Goal: Task Accomplishment & Management: Complete application form

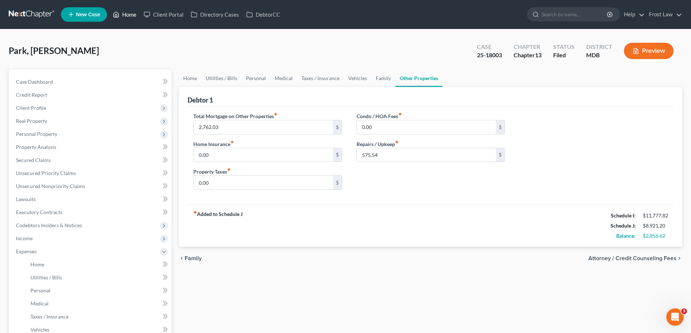
click at [121, 11] on link "Home" at bounding box center [124, 14] width 31 height 13
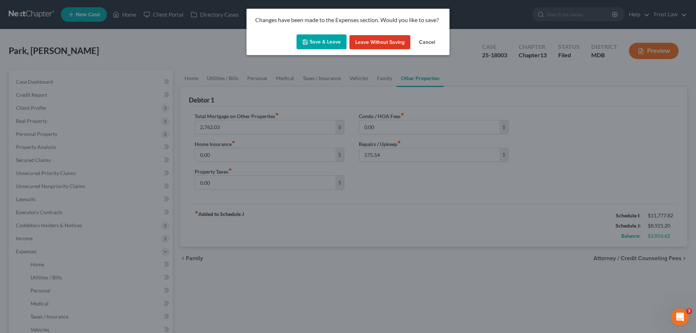
click at [317, 36] on button "Save & Leave" at bounding box center [322, 41] width 50 height 15
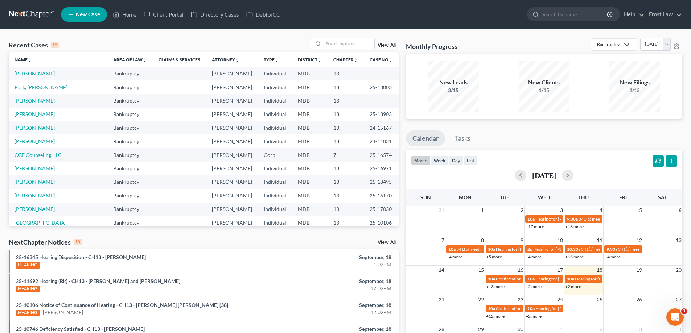
click at [29, 100] on link "[PERSON_NAME]" at bounding box center [35, 101] width 40 height 6
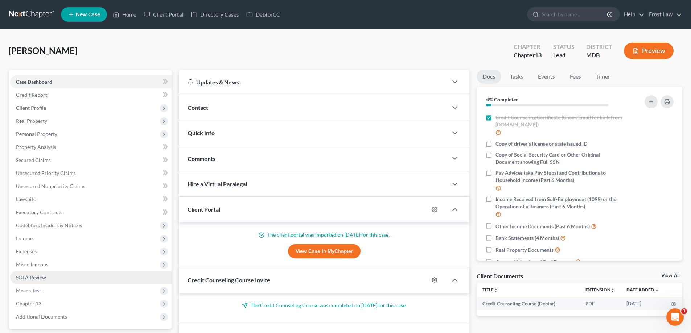
click at [71, 281] on link "SOFA Review" at bounding box center [90, 277] width 161 height 13
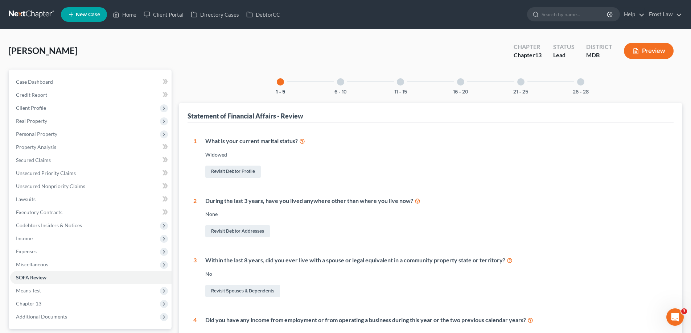
click at [402, 83] on div at bounding box center [400, 81] width 7 height 7
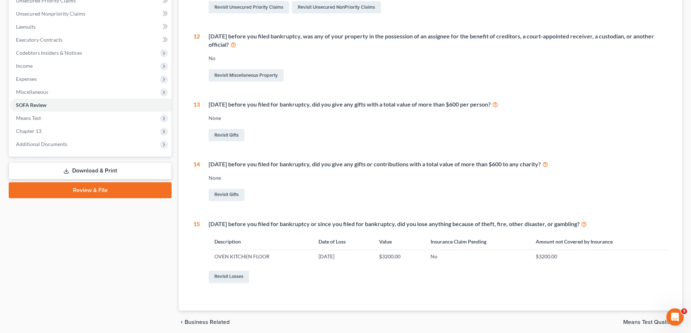
scroll to position [201, 0]
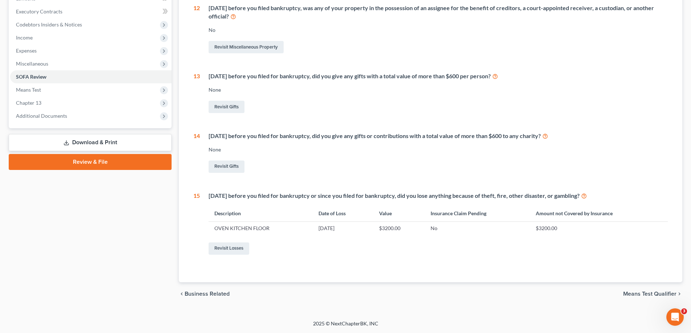
click at [226, 255] on div "Revisit Losses" at bounding box center [437, 248] width 459 height 15
click at [232, 247] on link "Revisit Losses" at bounding box center [228, 249] width 41 height 12
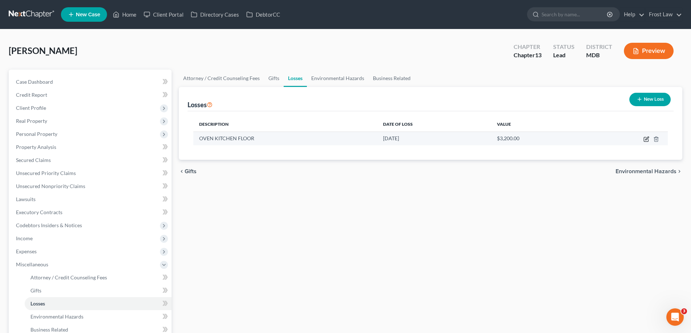
click at [645, 139] on icon "button" at bounding box center [646, 139] width 6 height 6
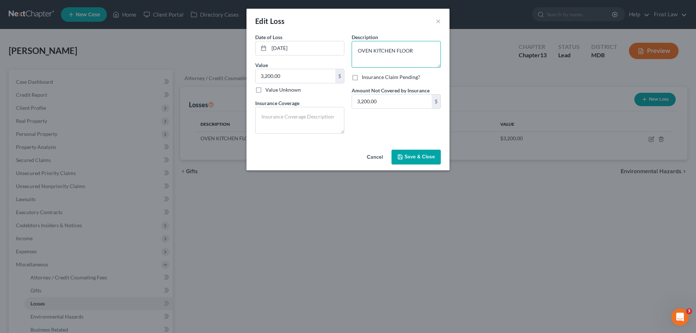
drag, startPoint x: 422, startPoint y: 51, endPoint x: 359, endPoint y: 51, distance: 63.1
click at [359, 51] on textarea "OVEN KITCHEN FLOOR" at bounding box center [396, 54] width 89 height 27
type textarea "Small kitchen fire that resulted in damage to overn and kitchen floor"
click at [418, 157] on span "Save & Close" at bounding box center [420, 157] width 30 height 6
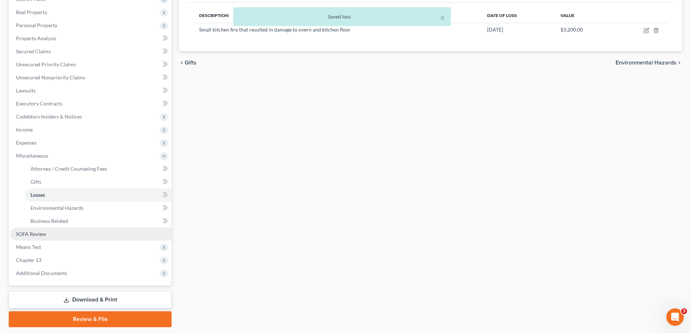
click at [52, 234] on link "SOFA Review" at bounding box center [90, 234] width 161 height 13
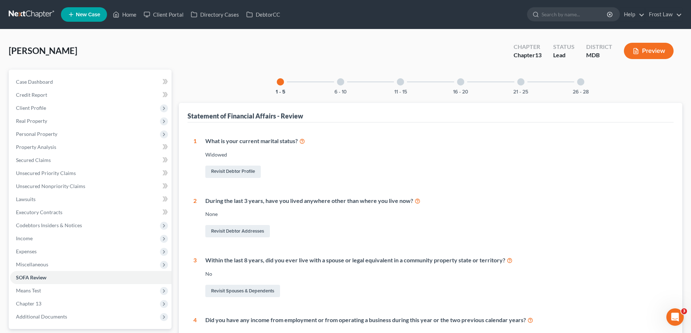
click at [339, 81] on div at bounding box center [340, 81] width 7 height 7
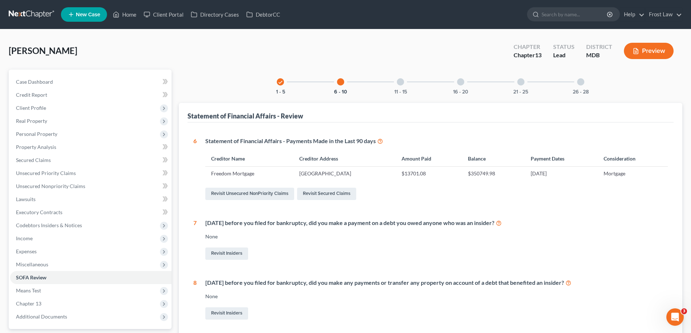
click at [399, 79] on div at bounding box center [400, 81] width 7 height 7
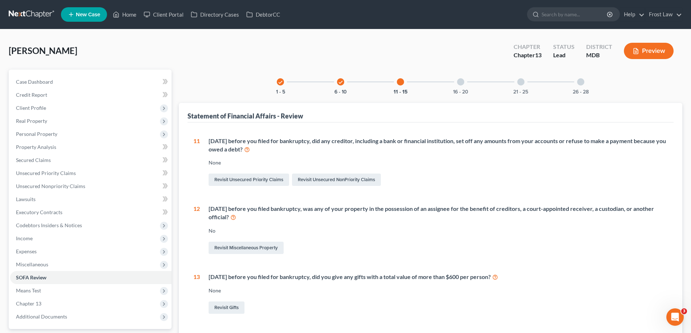
click at [461, 80] on div at bounding box center [460, 81] width 7 height 7
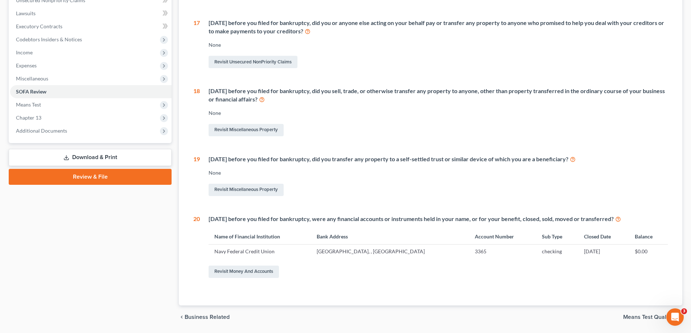
scroll to position [209, 0]
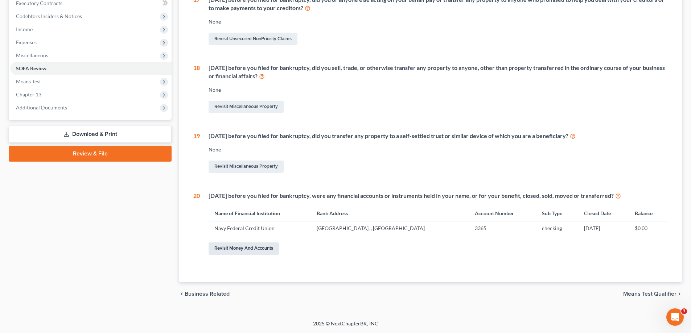
click at [260, 250] on link "Revisit Money and Accounts" at bounding box center [243, 249] width 70 height 12
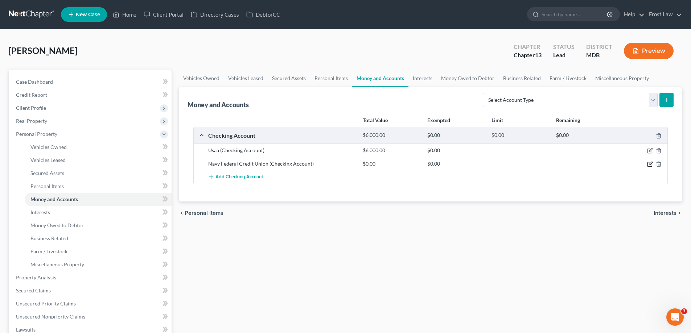
click at [645, 166] on div at bounding box center [641, 163] width 51 height 7
click at [650, 164] on icon "button" at bounding box center [650, 164] width 6 height 6
select select "48"
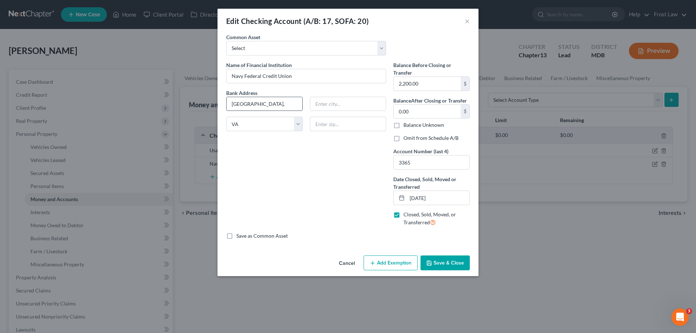
click at [280, 106] on input "[GEOGRAPHIC_DATA]," at bounding box center [265, 104] width 76 height 14
drag, startPoint x: 268, startPoint y: 103, endPoint x: 220, endPoint y: 105, distance: 47.5
click at [220, 105] on div "An exemption set must first be selected from the Filing Information section. Co…" at bounding box center [348, 142] width 261 height 219
click at [252, 123] on select "State [US_STATE] AK AR AZ CA CO CT DE DC [GEOGRAPHIC_DATA] [GEOGRAPHIC_DATA] GU…" at bounding box center [264, 124] width 77 height 15
select select
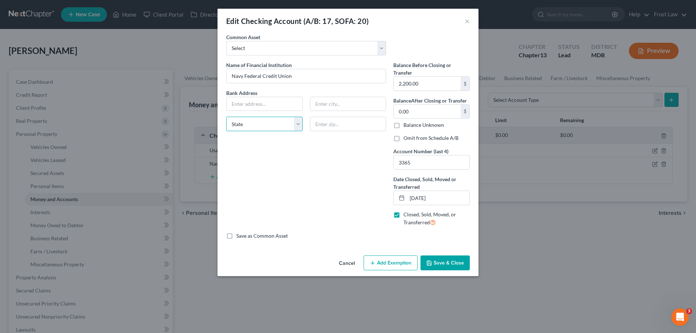
click at [226, 117] on select "State [US_STATE] AK AR AZ CA CO CT DE DC [GEOGRAPHIC_DATA] [GEOGRAPHIC_DATA] GU…" at bounding box center [264, 124] width 77 height 15
click at [286, 188] on div "Name of Financial Institution * Navy Federal Credit Union Bank Address State [U…" at bounding box center [306, 146] width 167 height 171
click at [404, 139] on label "Omit from Schedule A/B" at bounding box center [431, 138] width 55 height 7
click at [406, 139] on input "Omit from Schedule A/B" at bounding box center [408, 137] width 5 height 5
checkbox input "true"
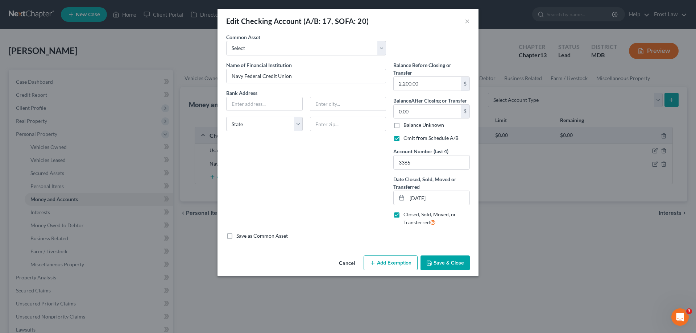
click at [457, 267] on button "Save & Close" at bounding box center [445, 263] width 49 height 15
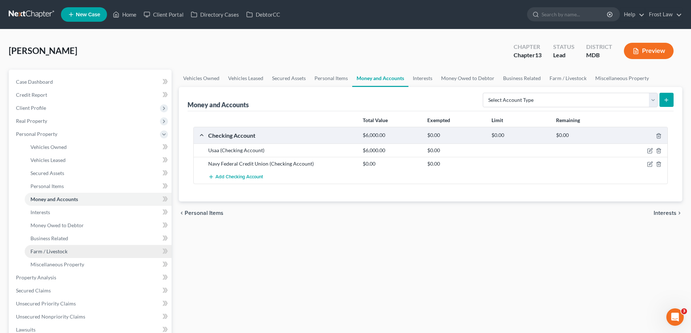
scroll to position [181, 0]
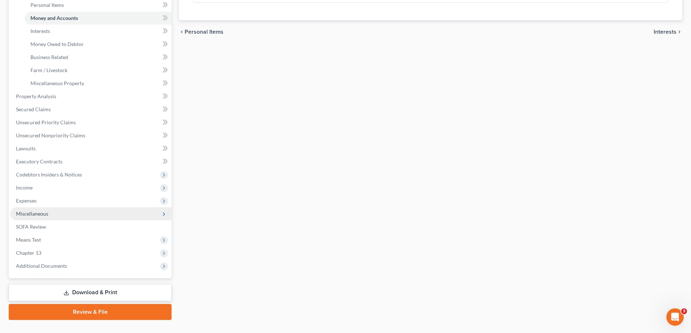
click at [57, 214] on span "Miscellaneous" at bounding box center [90, 213] width 161 height 13
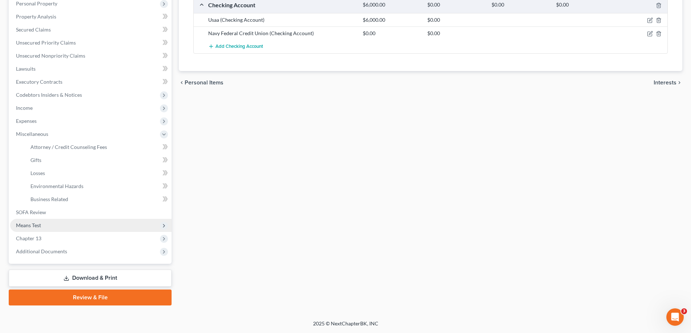
scroll to position [131, 0]
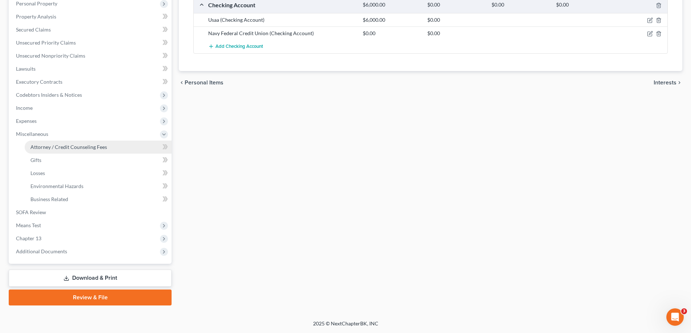
click at [84, 142] on link "Attorney / Credit Counseling Fees" at bounding box center [98, 147] width 147 height 13
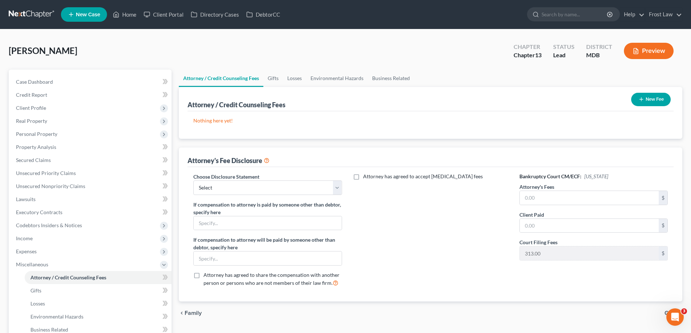
click at [644, 92] on div "New Fee" at bounding box center [650, 99] width 45 height 19
click at [645, 95] on button "New Fee" at bounding box center [651, 99] width 40 height 13
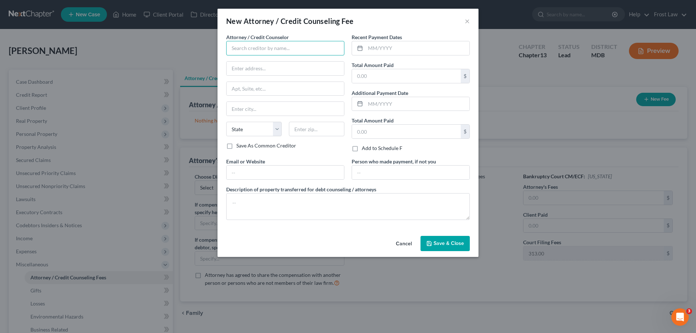
click at [299, 44] on input "text" at bounding box center [285, 48] width 118 height 15
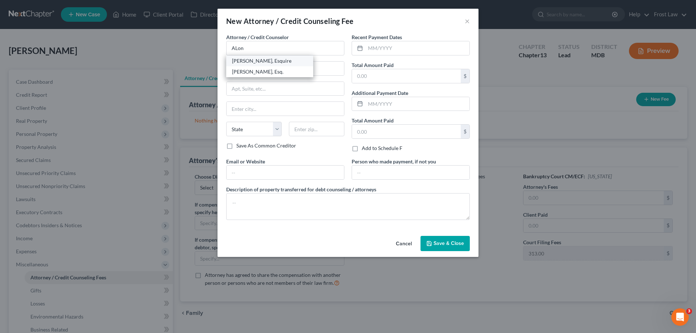
click at [271, 63] on div "[PERSON_NAME], Esquire" at bounding box center [269, 60] width 75 height 7
type input "[PERSON_NAME], Esquire"
type input "[PERSON_NAME] Law Group, LLC"
type input "[STREET_ADDRESS]"
type input "Columbia"
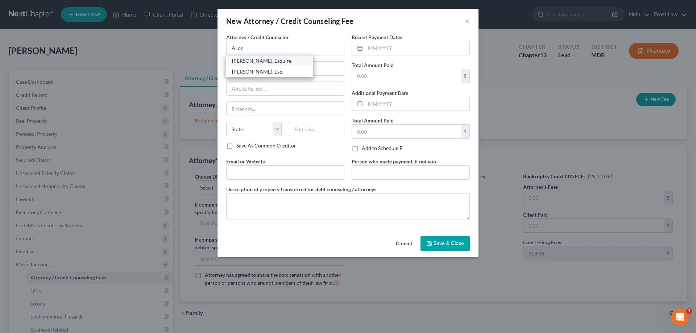
select select "21"
type input "21046"
drag, startPoint x: 302, startPoint y: 70, endPoint x: 220, endPoint y: 70, distance: 82.3
click at [220, 70] on div "Attorney / Credit Counselor * [PERSON_NAME], Esquire [PERSON_NAME] Law Group, L…" at bounding box center [348, 133] width 261 height 200
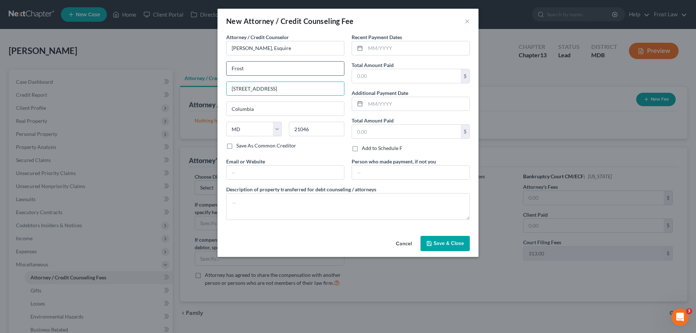
click at [293, 73] on input "Frost" at bounding box center [285, 69] width 117 height 14
type input "Frost Law"
type input "[STREET_ADDRESS]"
click at [315, 128] on input "21046" at bounding box center [316, 129] width 55 height 15
type input "2"
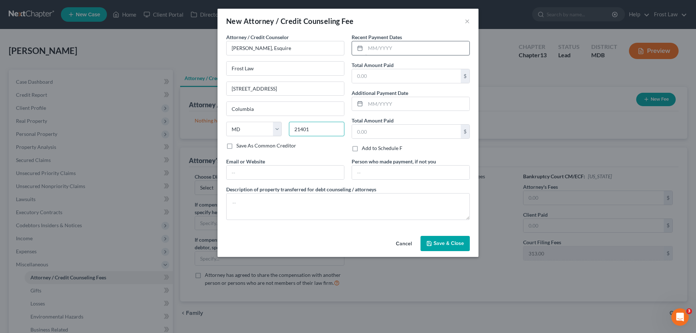
type input "21401"
drag, startPoint x: 417, startPoint y: 49, endPoint x: 404, endPoint y: 78, distance: 31.8
click at [417, 49] on input "text" at bounding box center [418, 48] width 104 height 14
type input "[GEOGRAPHIC_DATA]"
click at [400, 77] on input "text" at bounding box center [406, 76] width 109 height 14
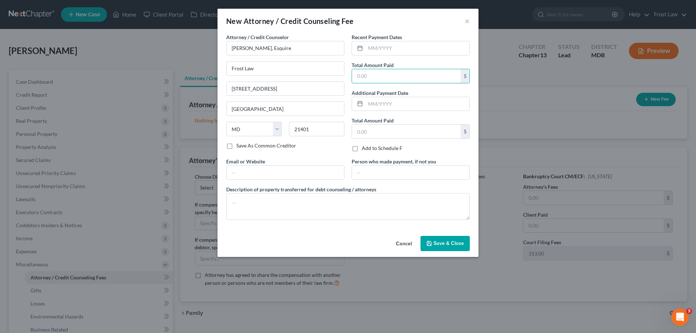
paste input "2,352.95"
type input "2,352.95"
drag, startPoint x: 398, startPoint y: 48, endPoint x: 384, endPoint y: 65, distance: 21.6
click at [398, 48] on input "text" at bounding box center [418, 48] width 104 height 14
type input "08/2025"
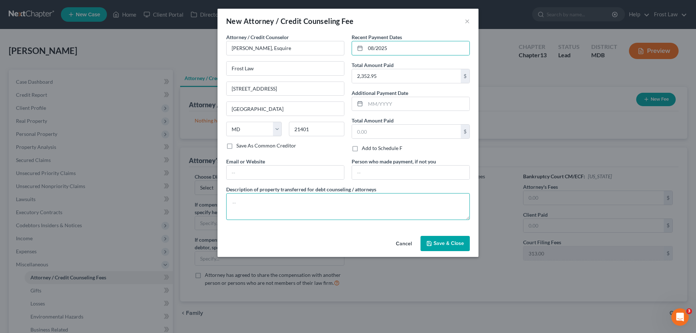
click at [280, 211] on textarea at bounding box center [348, 206] width 244 height 27
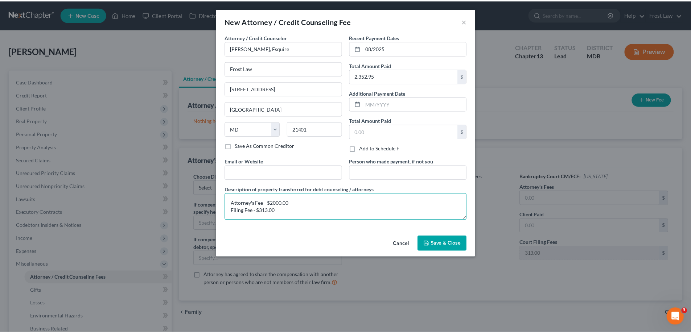
scroll to position [1, 0]
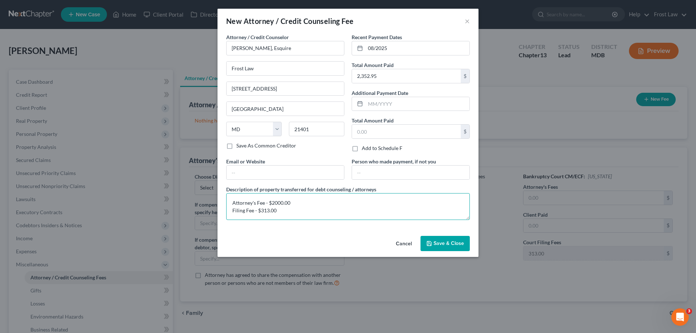
click at [304, 210] on textarea "Attorney's Fee - $2000.00 Filing Fee - $313.00" at bounding box center [348, 206] width 244 height 27
type textarea "Attorney's Fee - $2000.00 Filing Fee - $313.00 Credit Report - $39.95"
click at [449, 244] on span "Save & Close" at bounding box center [449, 243] width 30 height 6
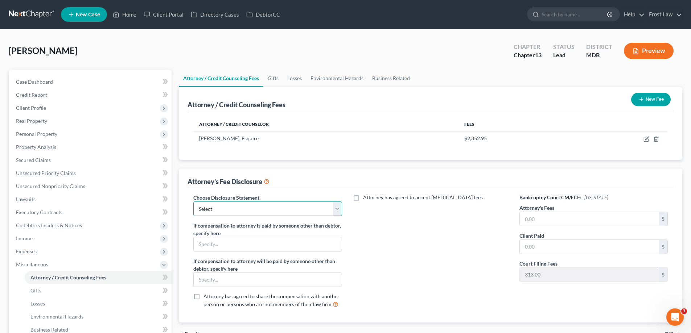
drag, startPoint x: 230, startPoint y: 208, endPoint x: 230, endPoint y: 215, distance: 6.9
click at [230, 207] on select "Select Local Rule 2016-2(a)(2)(A) Chapter 13 Hourly Fee Disclosure Subchapter V…" at bounding box center [267, 209] width 148 height 15
select select "5"
click at [193, 202] on select "Select Local Rule 2016-2(a)(2)(A) Chapter 13 Hourly Fee Disclosure Subchapter V…" at bounding box center [267, 209] width 148 height 15
click at [240, 276] on input "text" at bounding box center [268, 280] width 148 height 14
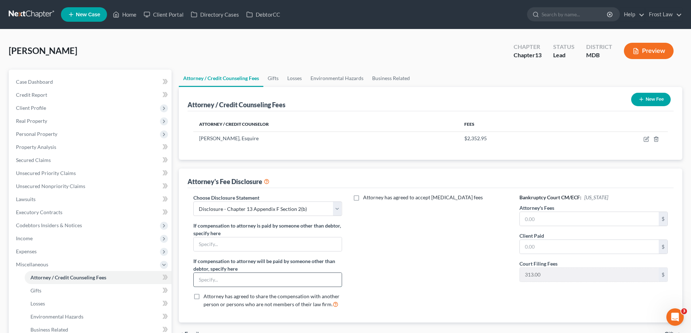
type input "Chapter 13 Trustee"
click at [575, 221] on input "text" at bounding box center [589, 219] width 139 height 14
type input "6,800.00"
click at [571, 243] on input "text" at bounding box center [589, 247] width 139 height 14
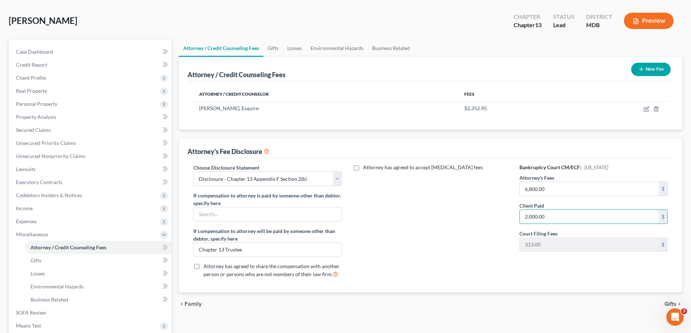
scroll to position [0, 0]
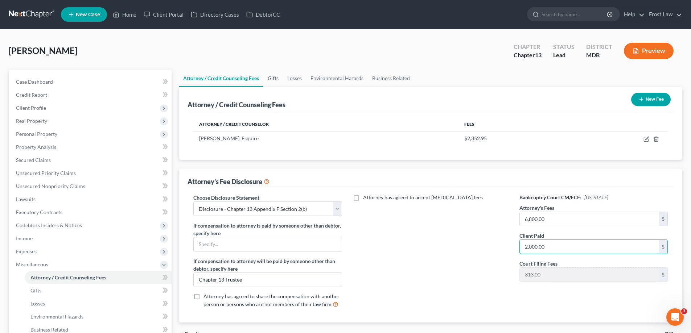
type input "2,000.00"
click at [275, 78] on link "Gifts" at bounding box center [273, 78] width 20 height 17
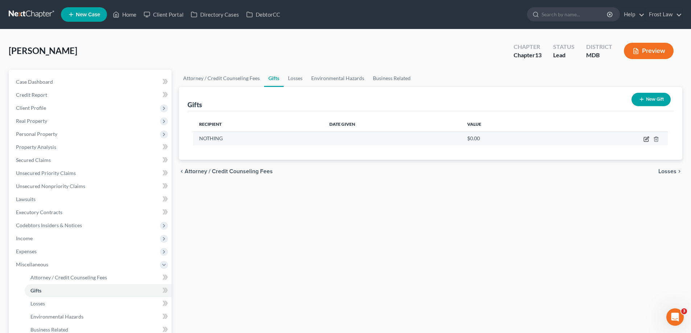
click at [647, 138] on icon "button" at bounding box center [646, 139] width 6 height 6
select select "1"
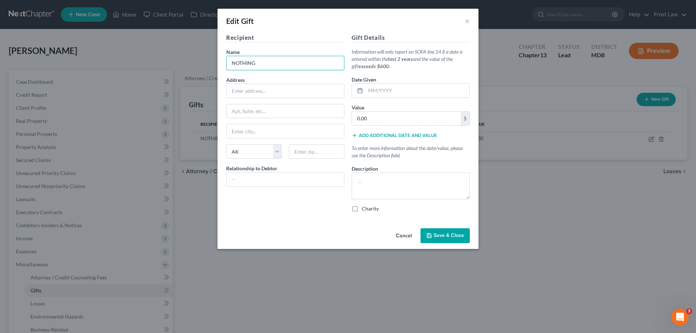
drag, startPoint x: 276, startPoint y: 65, endPoint x: 203, endPoint y: 65, distance: 72.5
click at [203, 65] on div "Edit Gift × Recipient Name * NOTHING Address Apt, Suite, etc State State [US_ST…" at bounding box center [348, 166] width 696 height 333
drag, startPoint x: 403, startPoint y: 233, endPoint x: 468, endPoint y: 219, distance: 66.6
click at [403, 233] on button "Cancel" at bounding box center [404, 236] width 28 height 15
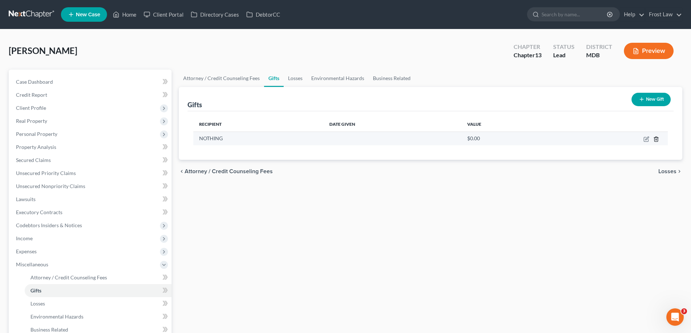
click at [657, 141] on icon "button" at bounding box center [655, 139] width 3 height 5
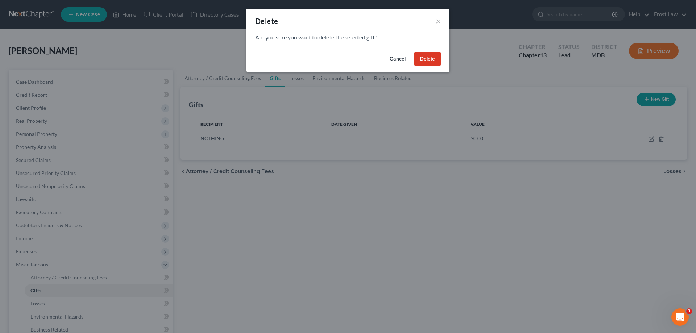
click at [418, 57] on button "Delete" at bounding box center [427, 59] width 26 height 15
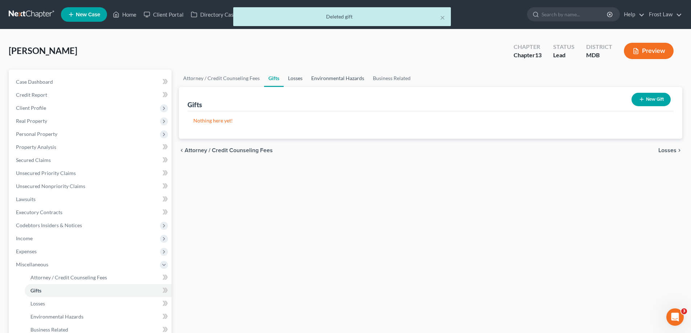
drag, startPoint x: 329, startPoint y: 80, endPoint x: 300, endPoint y: 84, distance: 29.6
click at [329, 80] on link "Environmental Hazards" at bounding box center [338, 78] width 62 height 17
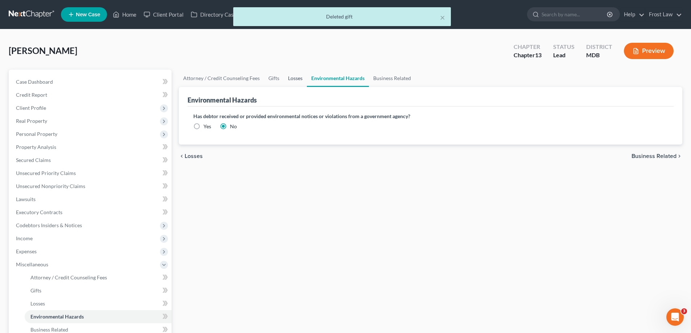
drag, startPoint x: 292, startPoint y: 83, endPoint x: 311, endPoint y: 80, distance: 19.4
click at [292, 82] on link "Losses" at bounding box center [295, 78] width 23 height 17
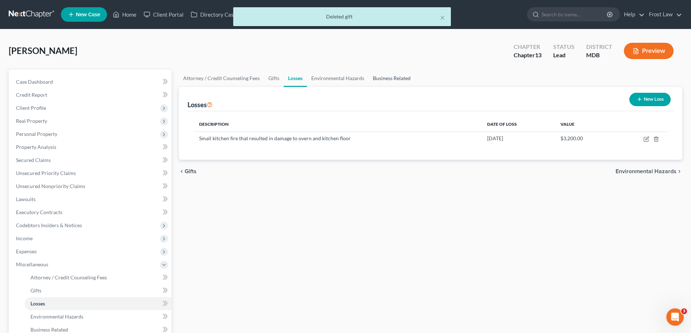
click at [392, 75] on link "Business Related" at bounding box center [391, 78] width 46 height 17
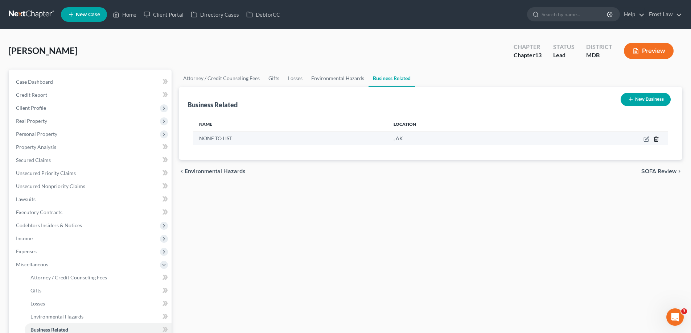
click at [654, 140] on icon "button" at bounding box center [656, 139] width 6 height 6
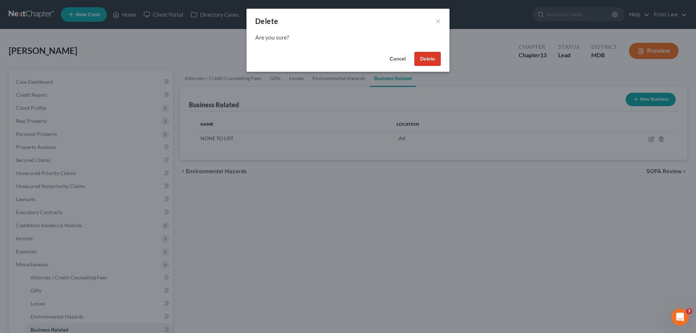
drag, startPoint x: 426, startPoint y: 57, endPoint x: 412, endPoint y: 71, distance: 20.0
click at [426, 57] on button "Delete" at bounding box center [427, 59] width 26 height 15
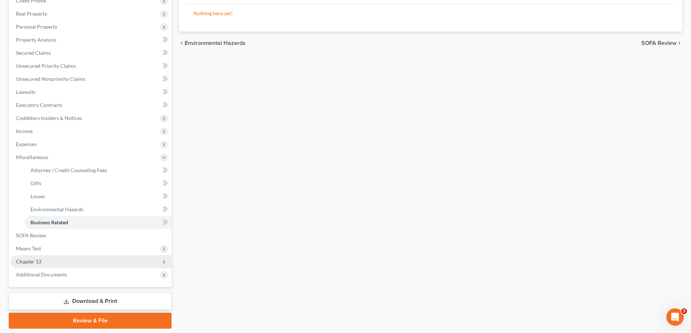
scroll to position [109, 0]
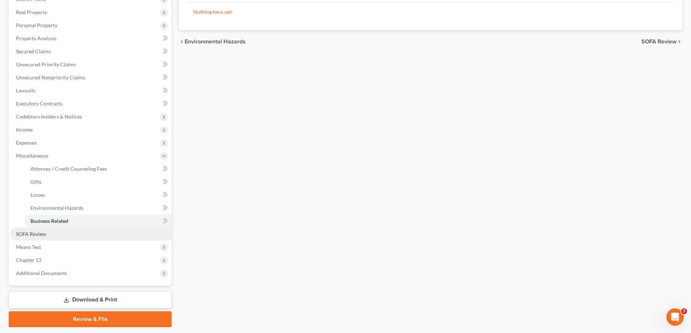
click at [49, 238] on link "SOFA Review" at bounding box center [90, 234] width 161 height 13
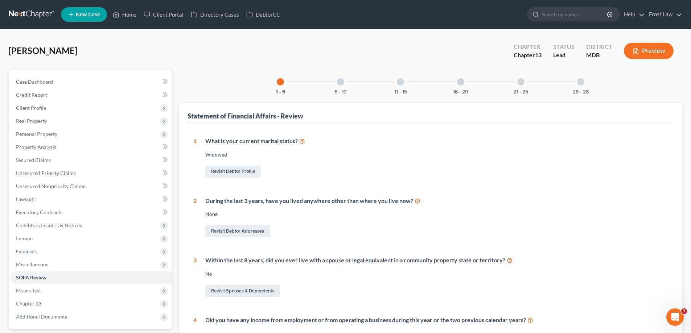
click at [460, 84] on div at bounding box center [460, 81] width 7 height 7
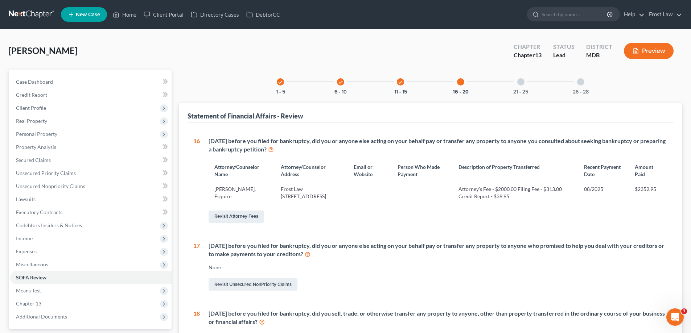
click at [524, 82] on div at bounding box center [520, 81] width 7 height 7
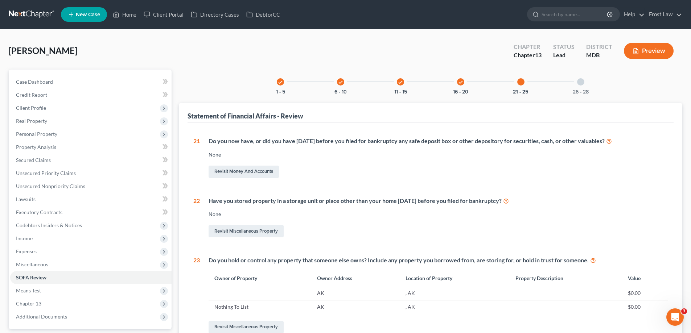
scroll to position [198, 0]
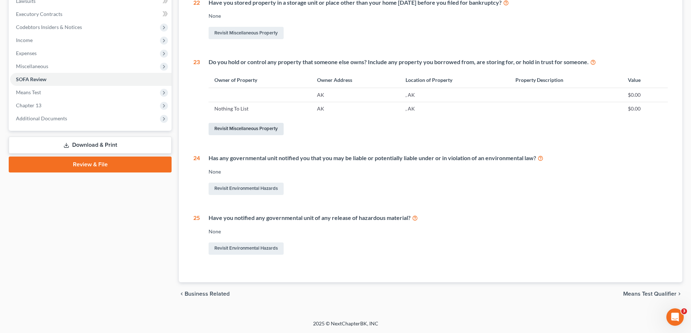
click at [247, 129] on link "Revisit Miscellaneous Property" at bounding box center [245, 129] width 75 height 12
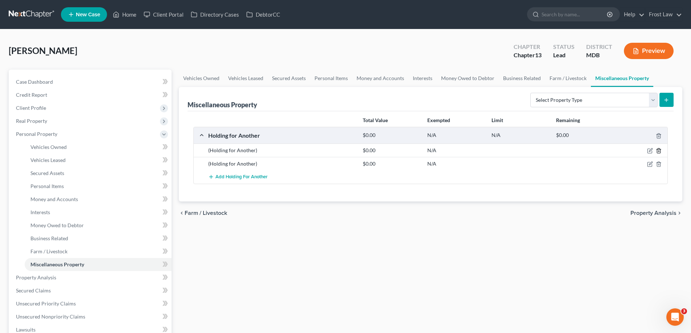
click at [658, 152] on line "button" at bounding box center [658, 151] width 0 height 1
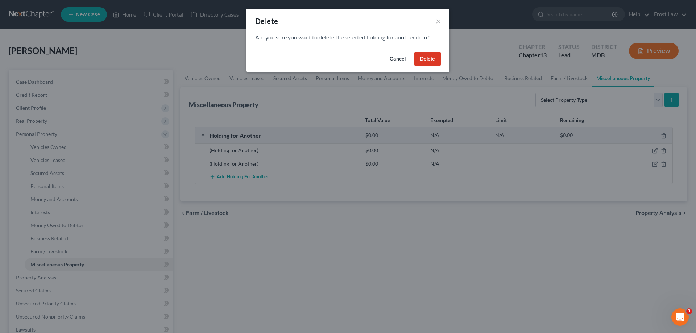
drag, startPoint x: 428, startPoint y: 61, endPoint x: 472, endPoint y: 72, distance: 44.8
click at [429, 61] on button "Delete" at bounding box center [427, 59] width 26 height 15
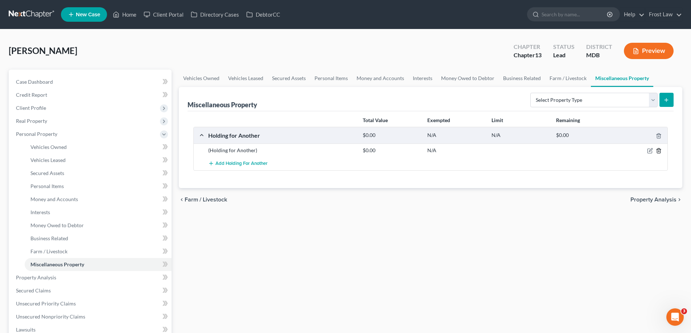
click at [660, 152] on icon "button" at bounding box center [659, 151] width 6 height 6
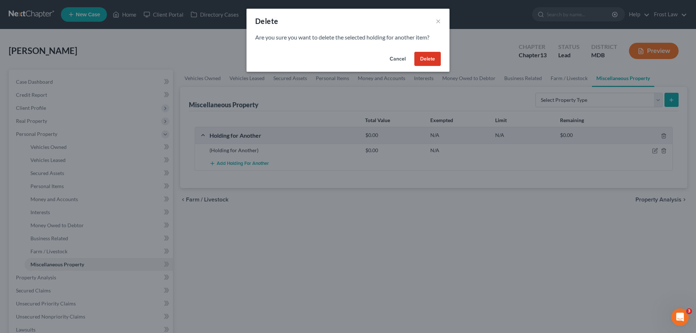
click at [429, 56] on button "Delete" at bounding box center [427, 59] width 26 height 15
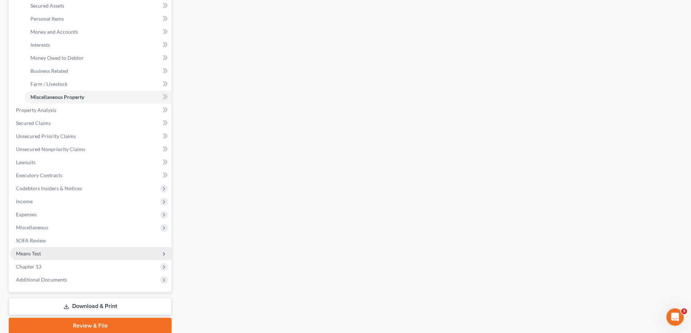
scroll to position [196, 0]
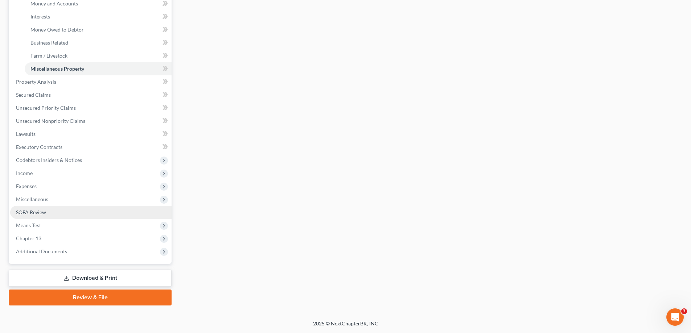
click at [79, 212] on link "SOFA Review" at bounding box center [90, 212] width 161 height 13
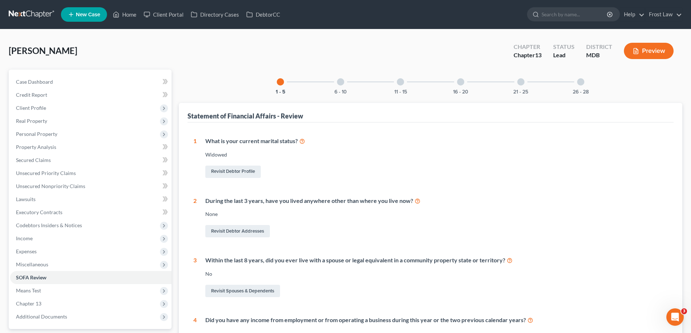
click at [462, 81] on div at bounding box center [460, 81] width 7 height 7
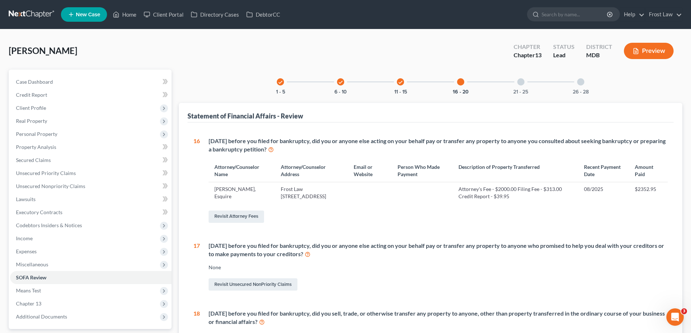
click at [523, 85] on div at bounding box center [520, 81] width 7 height 7
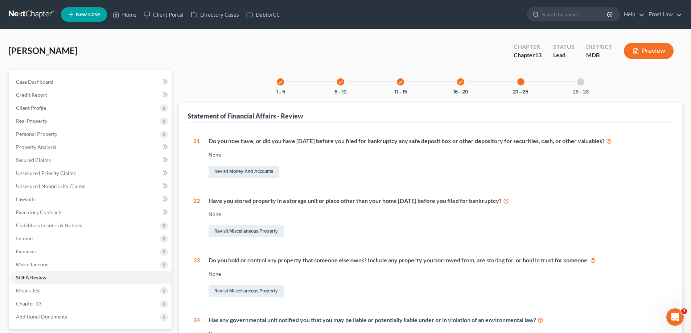
drag, startPoint x: 578, startPoint y: 82, endPoint x: 555, endPoint y: 92, distance: 25.0
click at [577, 82] on div at bounding box center [580, 81] width 7 height 7
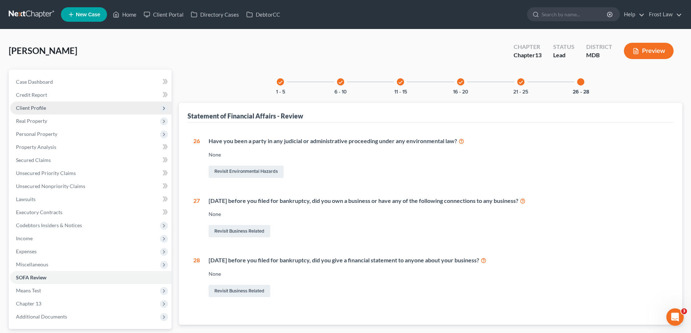
click at [71, 108] on span "Client Profile" at bounding box center [90, 108] width 161 height 13
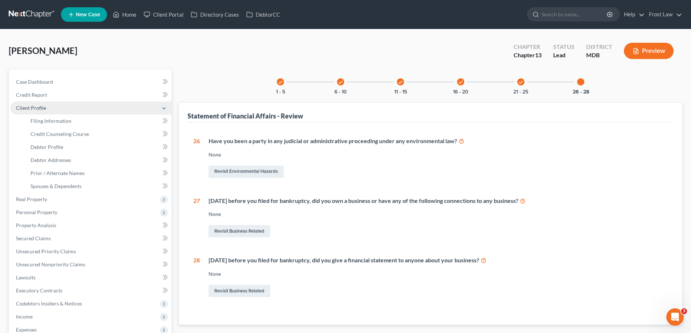
click at [71, 108] on span "Client Profile" at bounding box center [90, 108] width 161 height 13
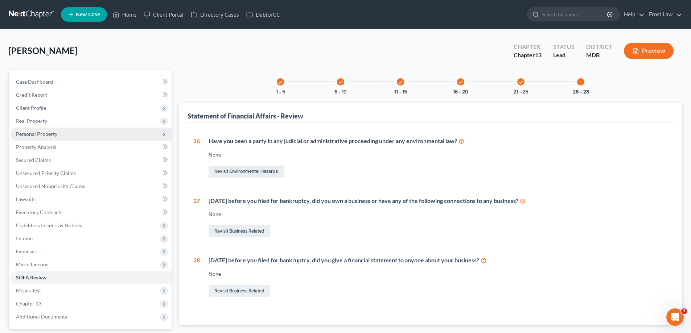
click at [65, 125] on span "Real Property" at bounding box center [90, 121] width 161 height 13
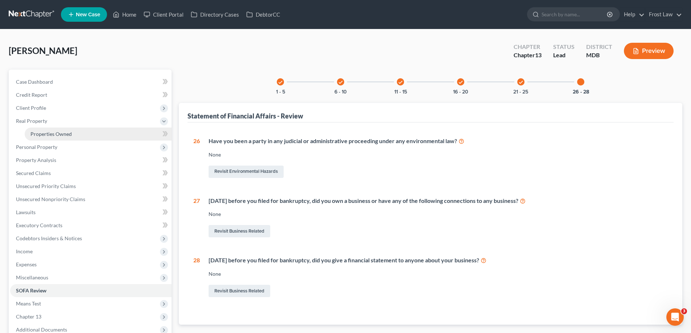
drag, startPoint x: 67, startPoint y: 129, endPoint x: 66, endPoint y: 133, distance: 4.4
click at [67, 129] on link "Properties Owned" at bounding box center [98, 134] width 147 height 13
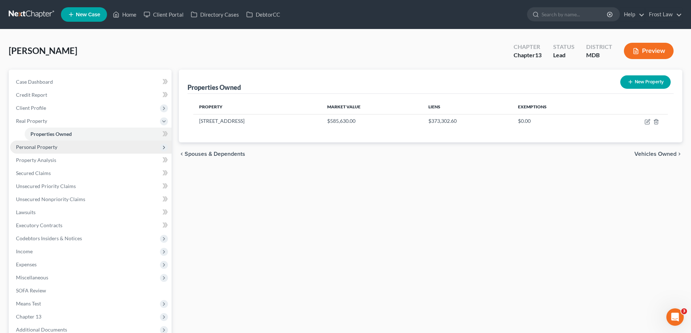
click at [64, 146] on span "Personal Property" at bounding box center [90, 147] width 161 height 13
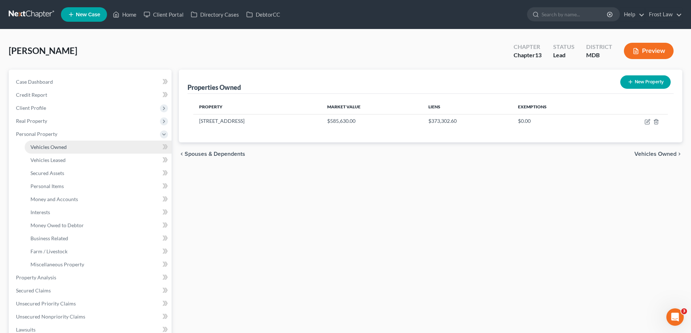
click at [64, 152] on link "Vehicles Owned" at bounding box center [98, 147] width 147 height 13
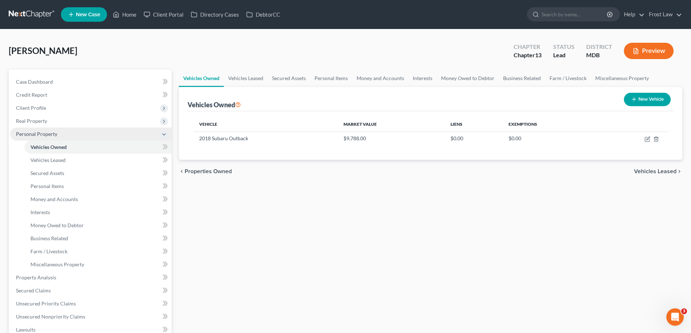
click at [47, 130] on span "Personal Property" at bounding box center [90, 134] width 161 height 13
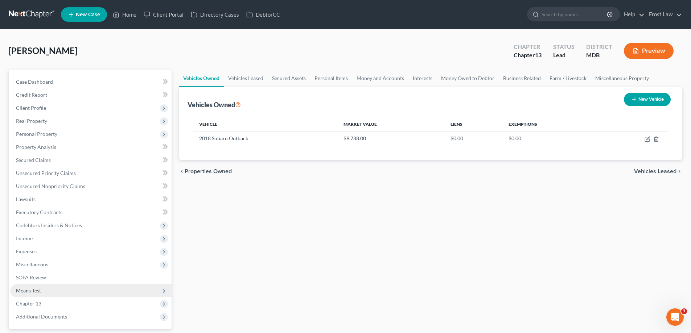
click at [73, 288] on span "Means Test" at bounding box center [90, 290] width 161 height 13
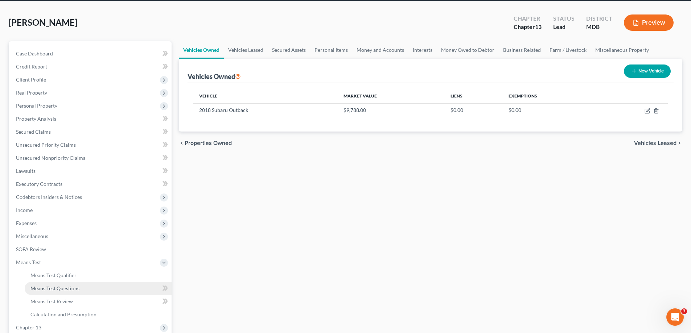
scroll to position [73, 0]
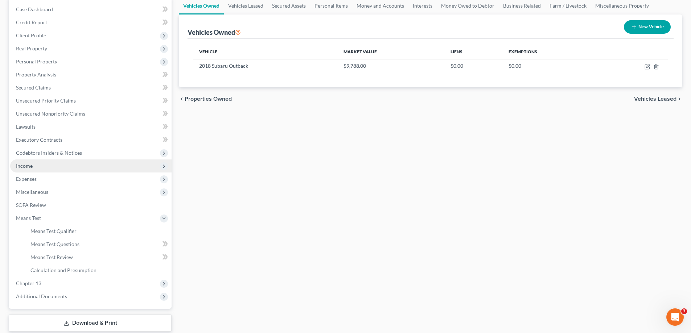
click at [45, 166] on span "Income" at bounding box center [90, 166] width 161 height 13
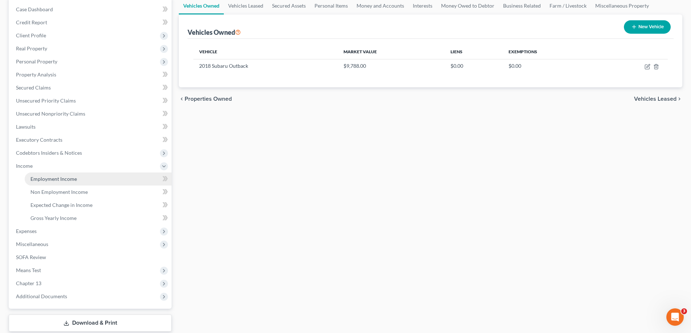
click at [51, 177] on span "Employment Income" at bounding box center [53, 179] width 46 height 6
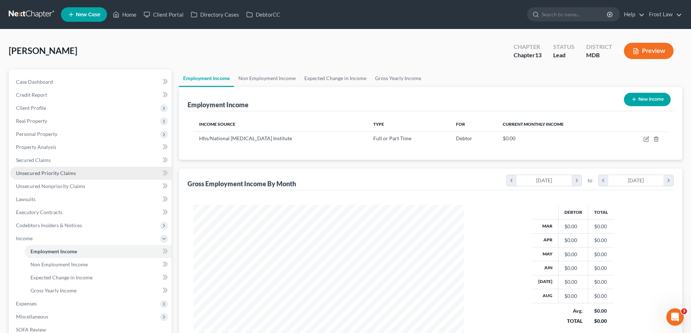
scroll to position [135, 285]
click at [256, 77] on link "Non Employment Income" at bounding box center [267, 78] width 66 height 17
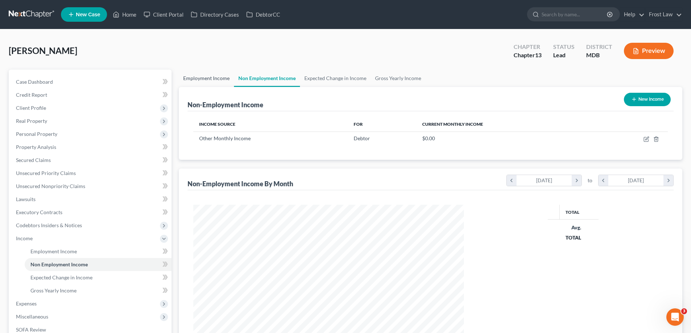
scroll to position [135, 285]
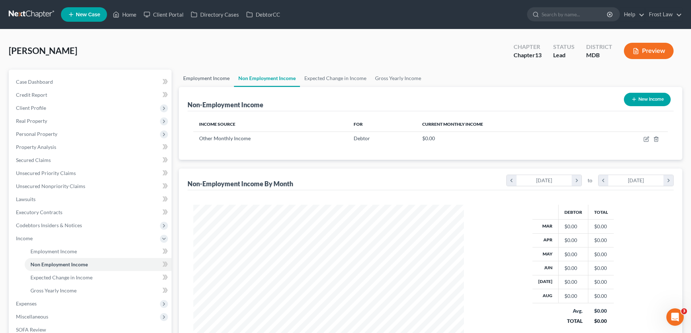
click at [201, 82] on link "Employment Income" at bounding box center [206, 78] width 55 height 17
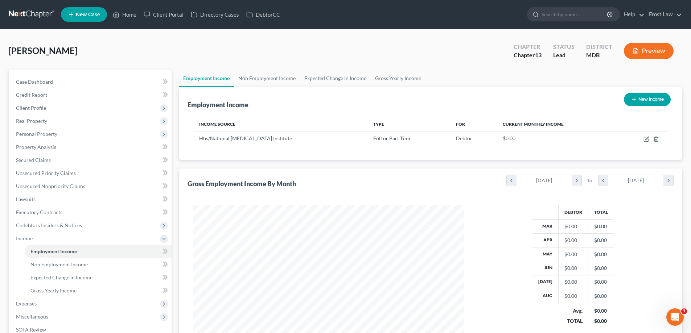
scroll to position [135, 285]
click at [29, 236] on span "Income" at bounding box center [24, 238] width 17 height 6
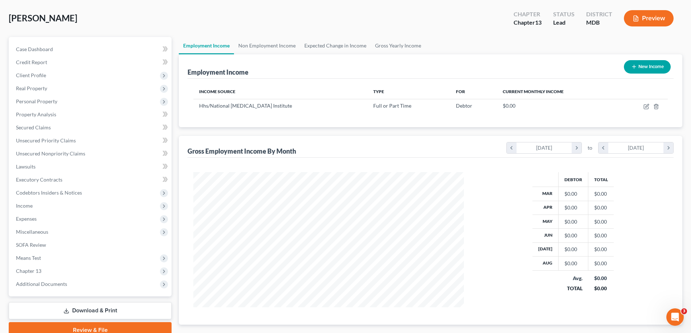
scroll to position [75, 0]
